Goal: Information Seeking & Learning: Stay updated

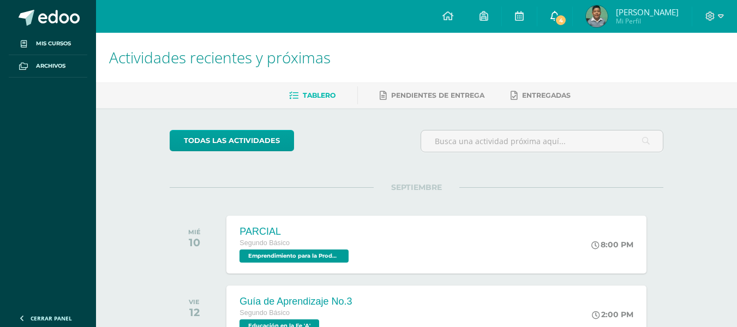
click at [564, 21] on span "4" at bounding box center [561, 20] width 12 height 12
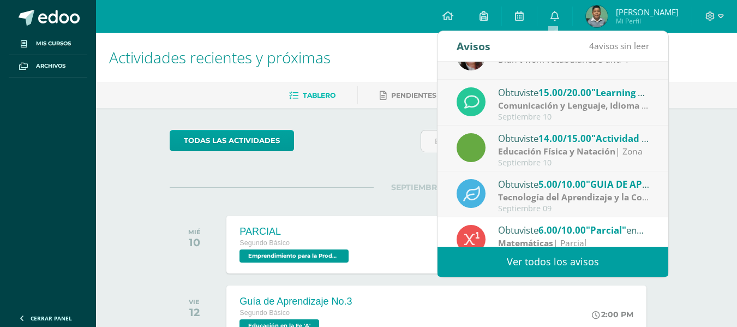
scroll to position [55, 0]
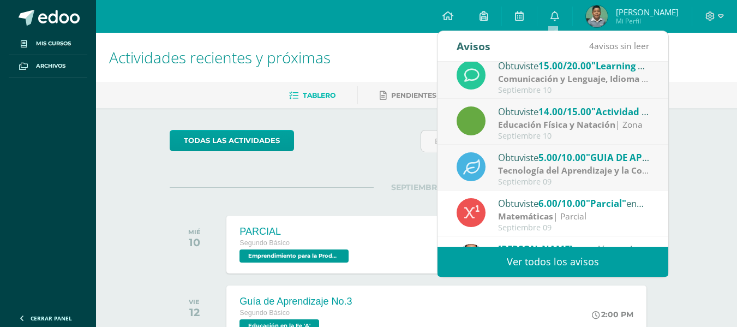
click at [566, 174] on strong "Tecnología del Aprendizaje y la Comunicación (Informática)" at bounding box center [623, 170] width 250 height 12
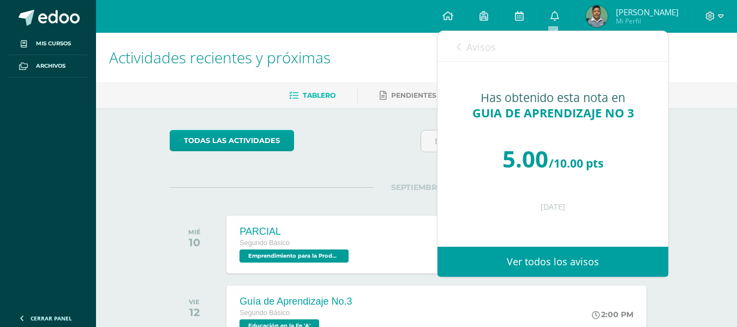
click at [458, 44] on icon at bounding box center [459, 47] width 4 height 9
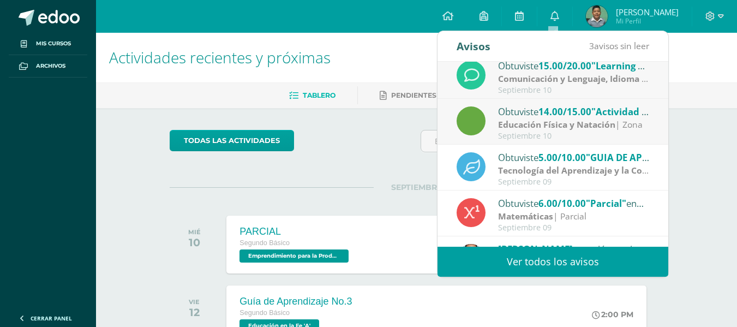
click at [574, 160] on span "5.00/10.00" at bounding box center [562, 157] width 47 height 13
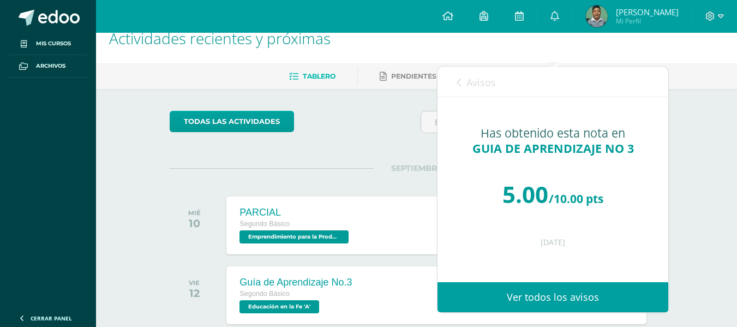
scroll to position [0, 0]
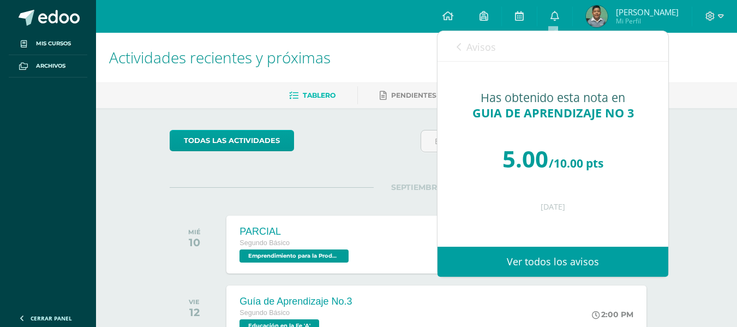
click at [456, 55] on div "Avisos 3 avisos sin leer Avisos" at bounding box center [553, 46] width 231 height 31
click at [463, 53] on link "Avisos" at bounding box center [476, 46] width 39 height 31
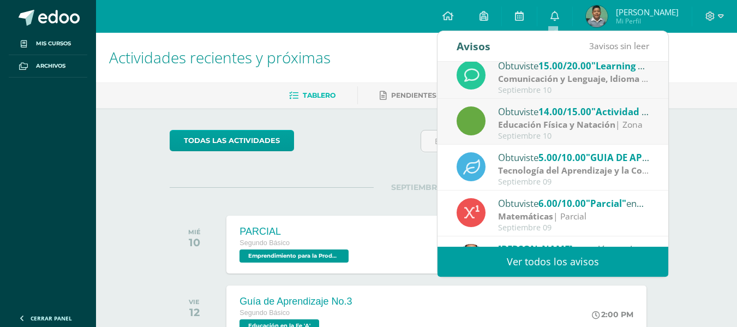
click at [550, 253] on link "Ver todos los avisos" at bounding box center [553, 262] width 231 height 30
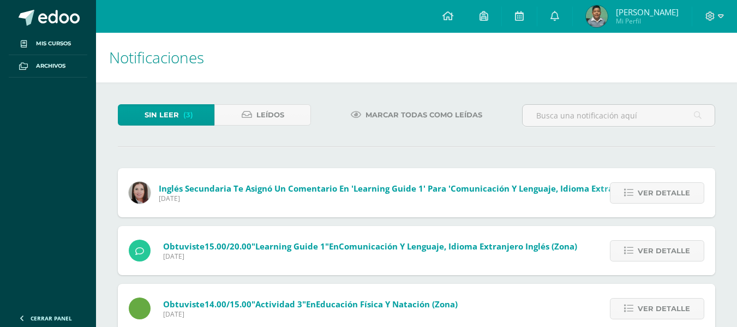
scroll to position [28, 0]
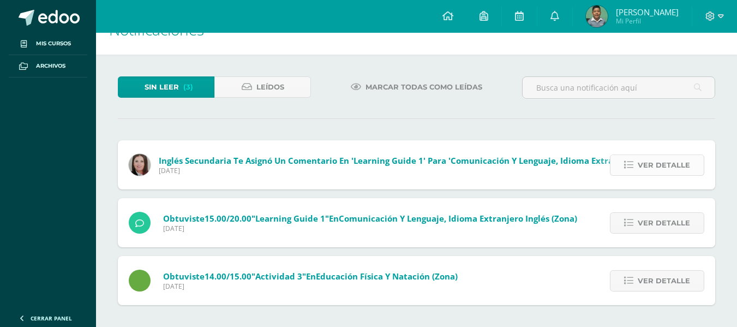
click at [644, 169] on span "Ver detalle" at bounding box center [664, 165] width 52 height 20
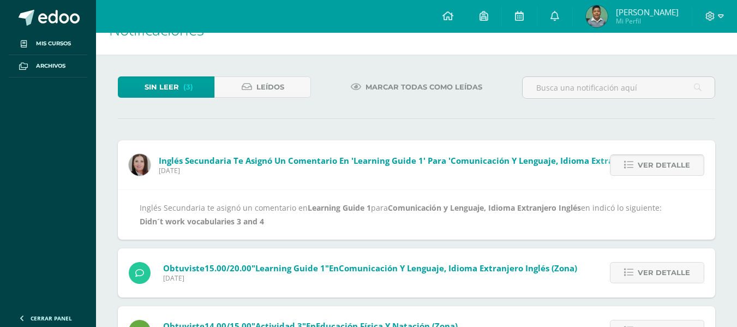
click at [644, 169] on span "Ver detalle" at bounding box center [664, 165] width 52 height 20
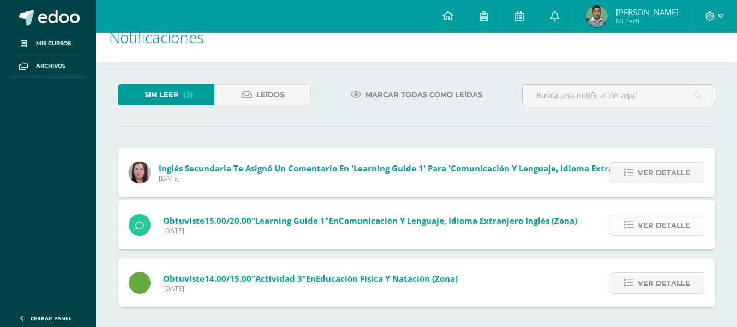
scroll to position [0, 0]
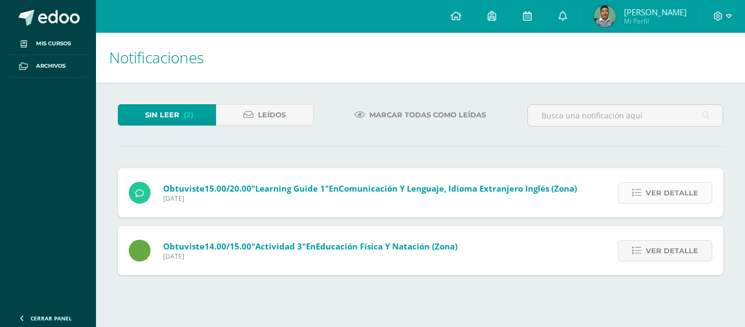
click at [650, 190] on span "Ver detalle" at bounding box center [672, 193] width 52 height 20
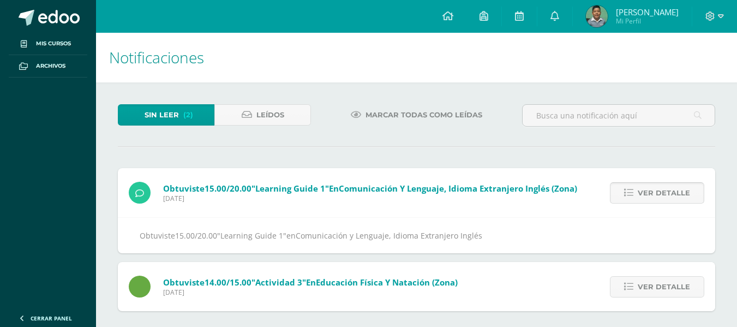
click at [663, 198] on span "Ver detalle" at bounding box center [664, 193] width 52 height 20
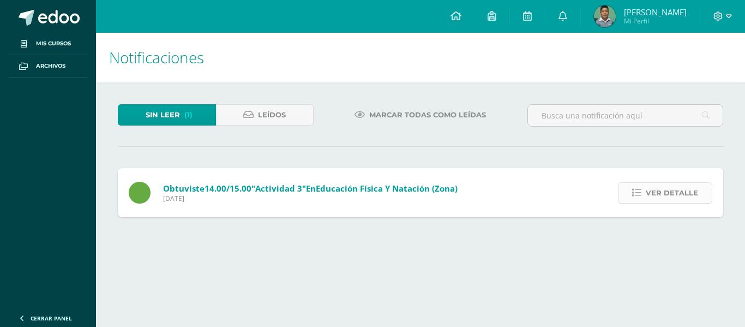
click at [659, 199] on span "Ver detalle" at bounding box center [672, 193] width 52 height 20
